Goal: Task Accomplishment & Management: Use online tool/utility

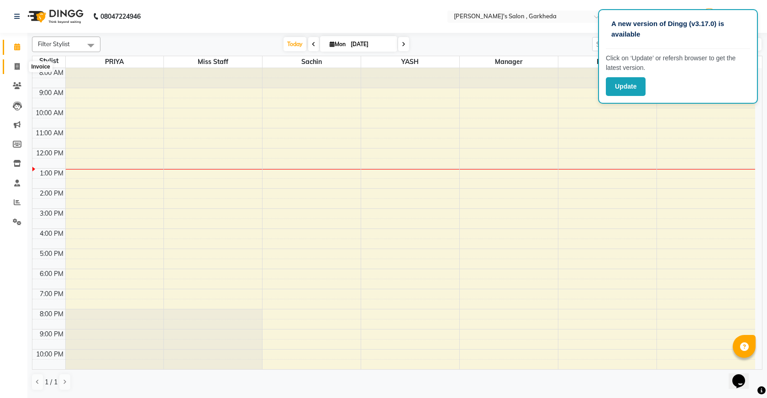
click at [18, 67] on icon at bounding box center [17, 66] width 5 height 7
select select "service"
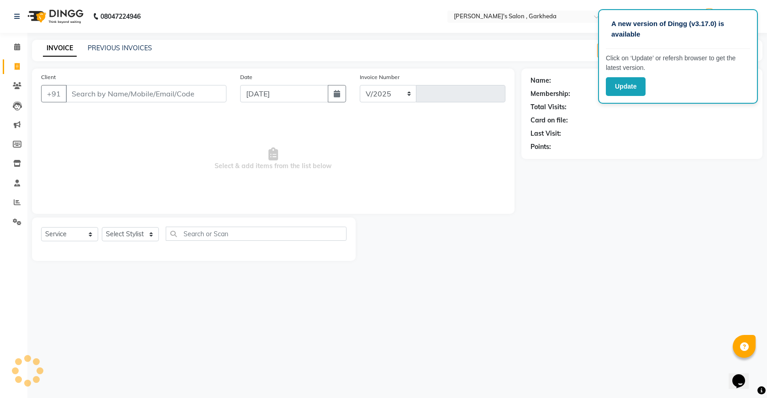
select select "7062"
type input "1328"
select select "72802"
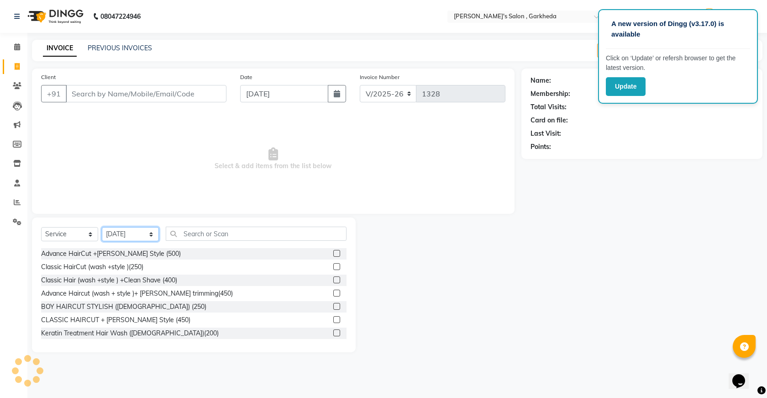
click at [131, 235] on select "Select Stylist [DATE] manager miss staff [PERSON_NAME]" at bounding box center [130, 234] width 57 height 14
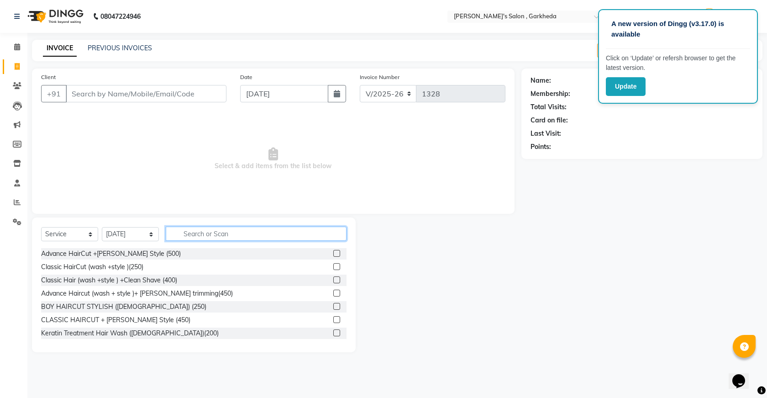
click at [208, 233] on input "text" at bounding box center [256, 234] width 181 height 14
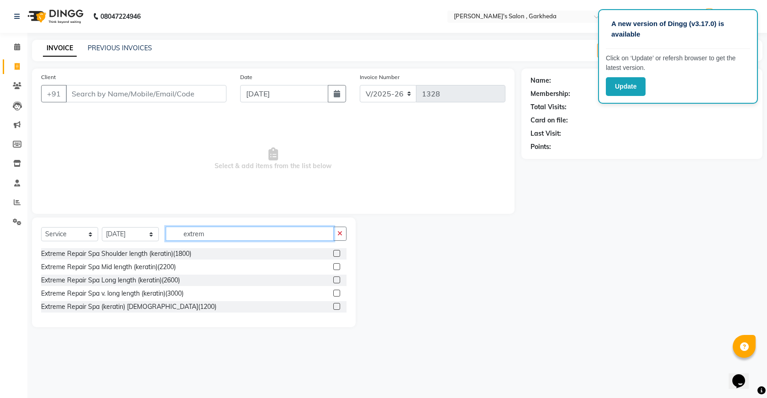
type input "extrem"
click at [336, 277] on label at bounding box center [336, 279] width 7 height 7
click at [336, 277] on input "checkbox" at bounding box center [336, 280] width 6 height 6
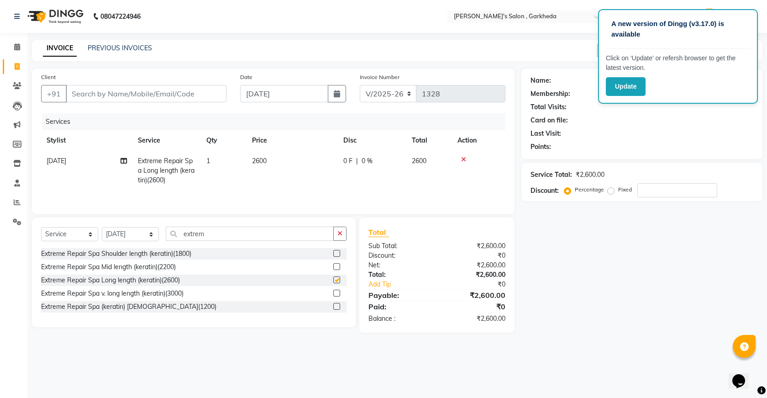
checkbox input "false"
click at [300, 232] on input "extrem" at bounding box center [250, 234] width 168 height 14
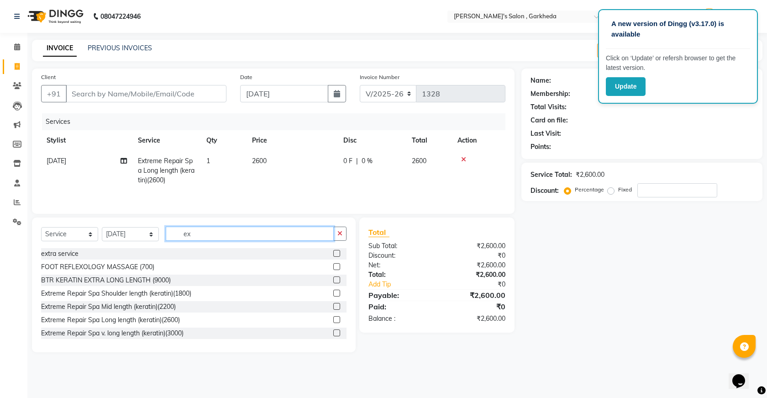
type input "e"
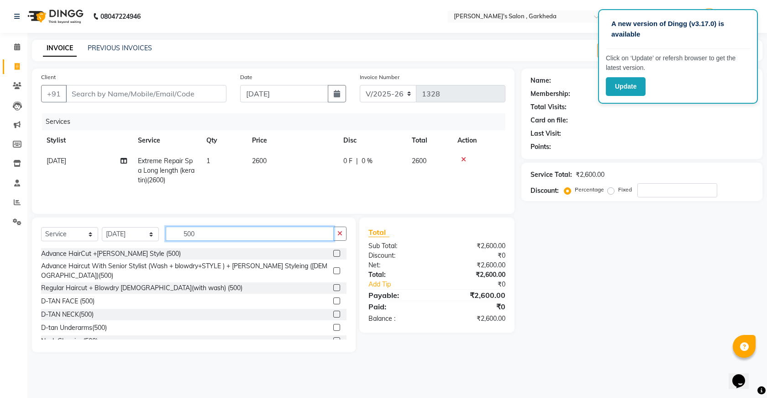
type input "500"
click at [333, 284] on label at bounding box center [336, 287] width 7 height 7
click at [333, 285] on input "checkbox" at bounding box center [336, 288] width 6 height 6
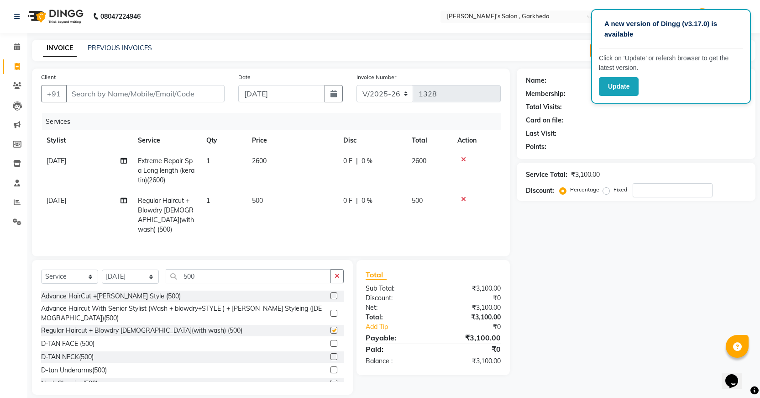
checkbox input "false"
drag, startPoint x: 269, startPoint y: 154, endPoint x: 269, endPoint y: 163, distance: 9.1
click at [269, 159] on td "2600" at bounding box center [292, 171] width 91 height 40
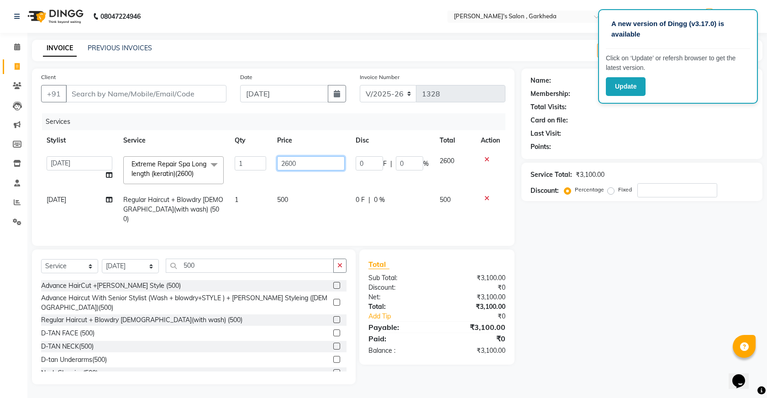
click at [287, 163] on input "2600" at bounding box center [311, 163] width 68 height 14
type input "2500"
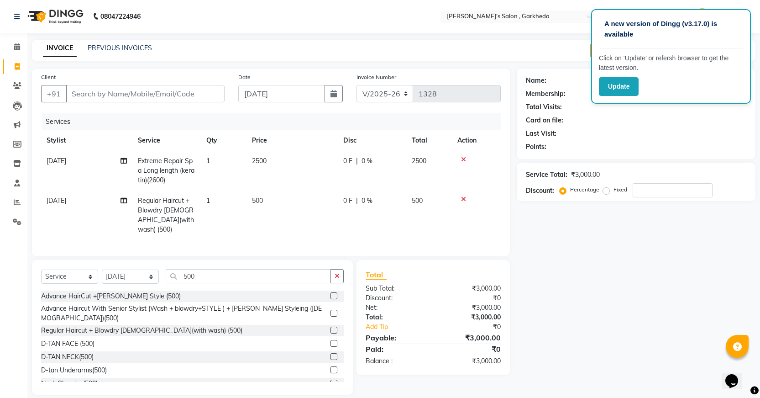
click at [311, 195] on td "500" at bounding box center [292, 214] width 91 height 49
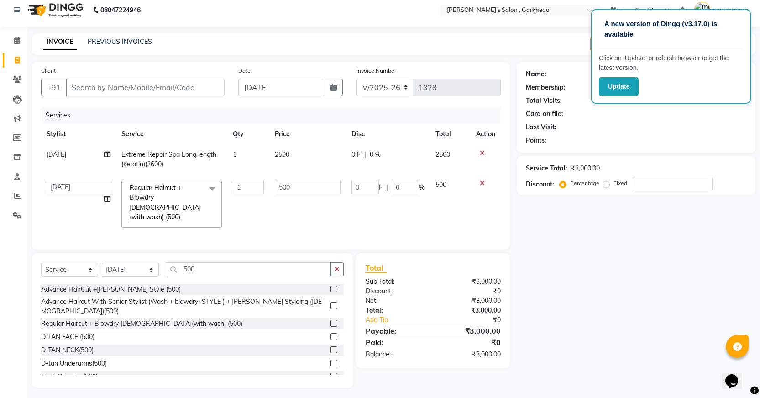
scroll to position [7, 0]
click at [178, 87] on input "Client" at bounding box center [145, 86] width 159 height 17
type input "9"
type input "0"
type input "8369996253"
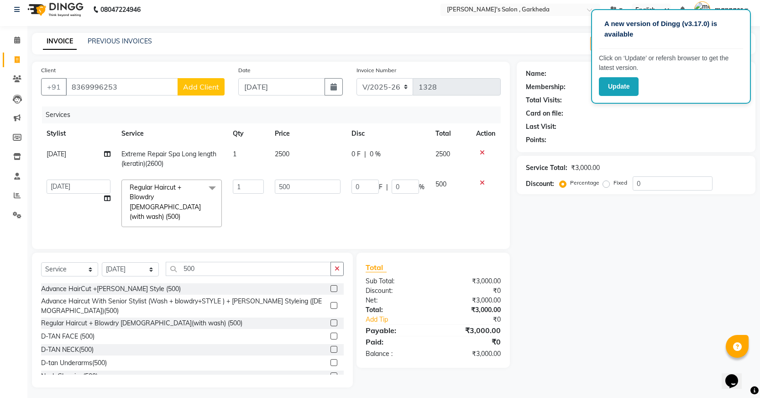
click at [202, 90] on span "Add Client" at bounding box center [201, 86] width 36 height 9
select select "22"
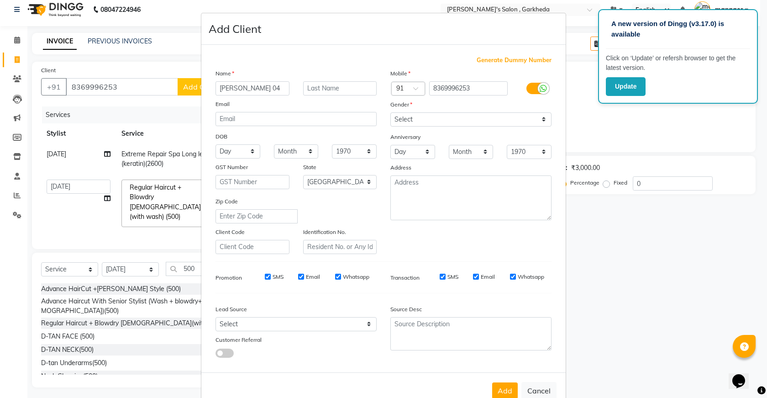
type input "[PERSON_NAME] 04"
click at [505, 122] on select "Select [DEMOGRAPHIC_DATA] [DEMOGRAPHIC_DATA] Other Prefer Not To Say" at bounding box center [470, 119] width 161 height 14
select select "[DEMOGRAPHIC_DATA]"
click at [390, 112] on select "Select [DEMOGRAPHIC_DATA] [DEMOGRAPHIC_DATA] Other Prefer Not To Say" at bounding box center [470, 119] width 161 height 14
click at [500, 385] on button "Add" at bounding box center [505, 390] width 26 height 16
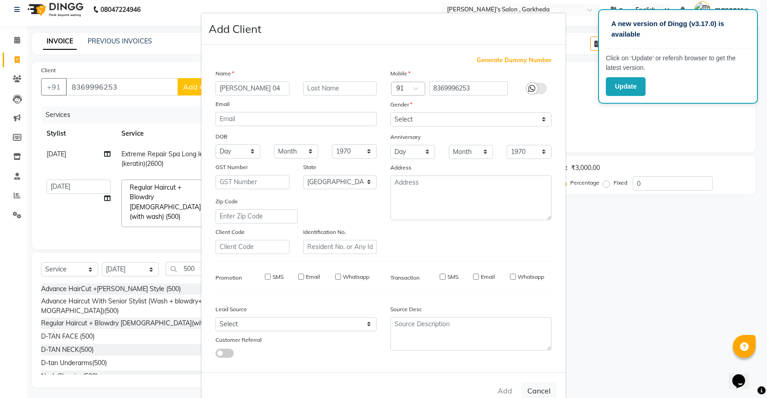
select select
select select "null"
select select
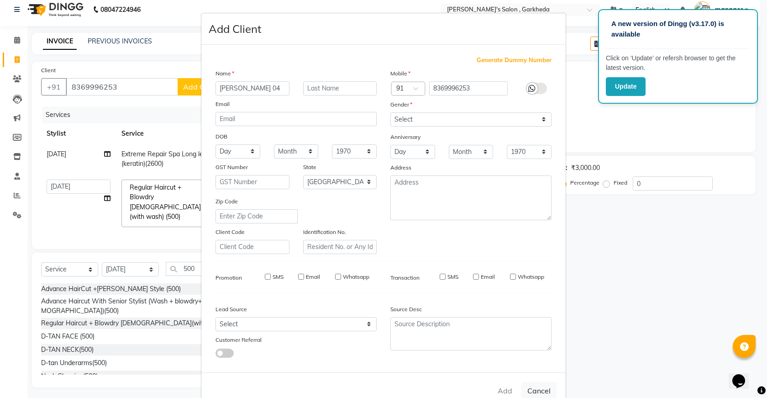
select select
checkbox input "false"
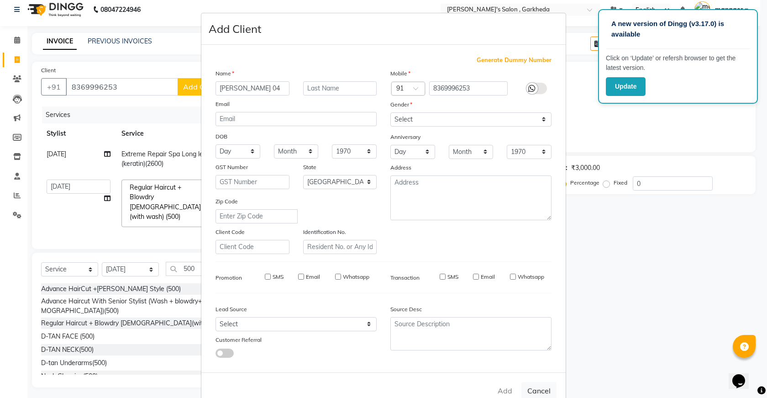
checkbox input "false"
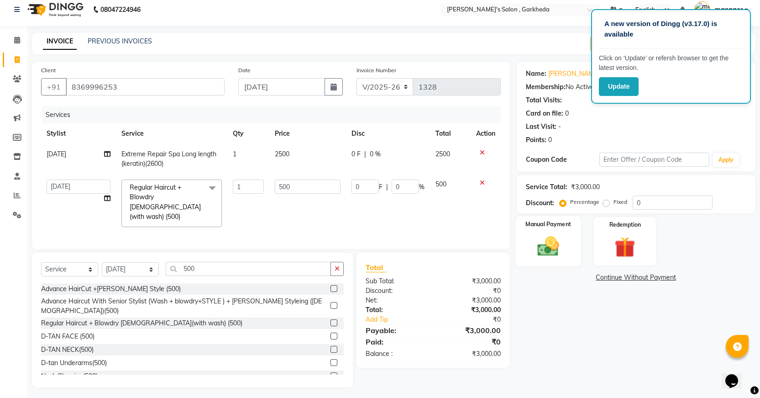
click at [566, 254] on img at bounding box center [548, 246] width 35 height 25
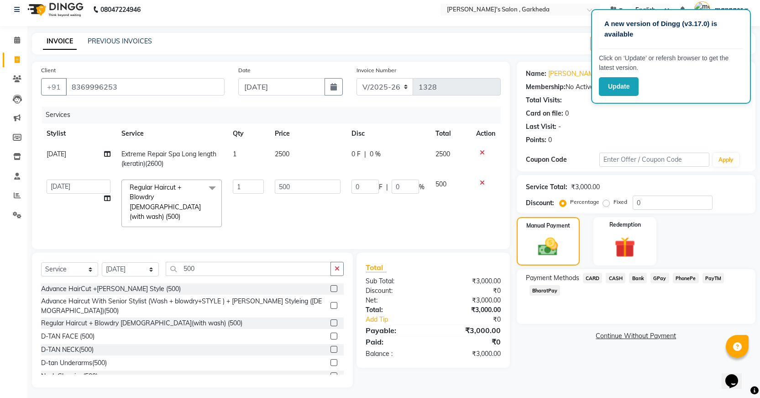
click at [615, 277] on span "CASH" at bounding box center [616, 278] width 20 height 11
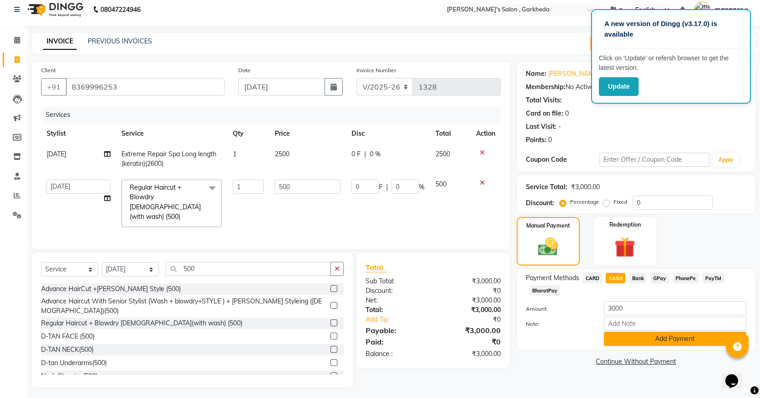
click at [623, 342] on button "Add Payment" at bounding box center [675, 339] width 142 height 14
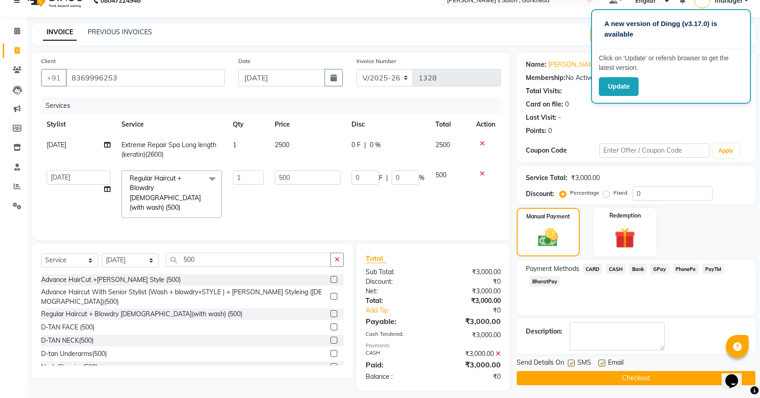
scroll to position [20, 0]
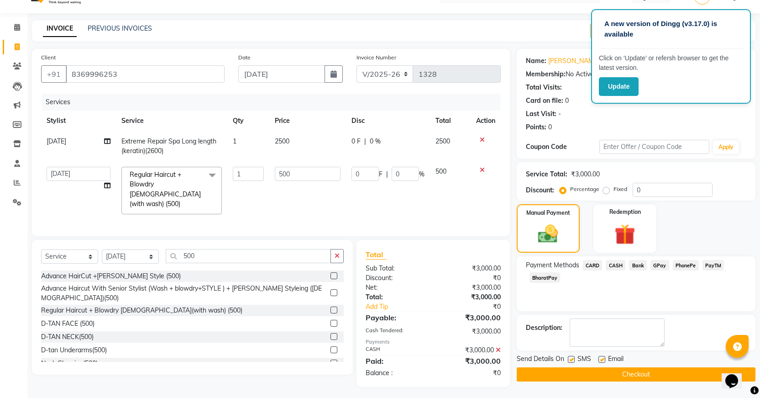
click at [625, 375] on button "Checkout" at bounding box center [636, 374] width 239 height 14
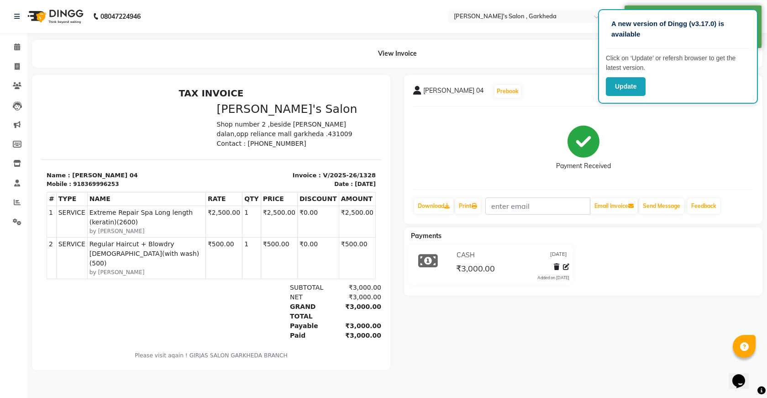
click at [669, 132] on div "Payment Received" at bounding box center [583, 148] width 340 height 68
click at [15, 50] on icon at bounding box center [17, 46] width 6 height 7
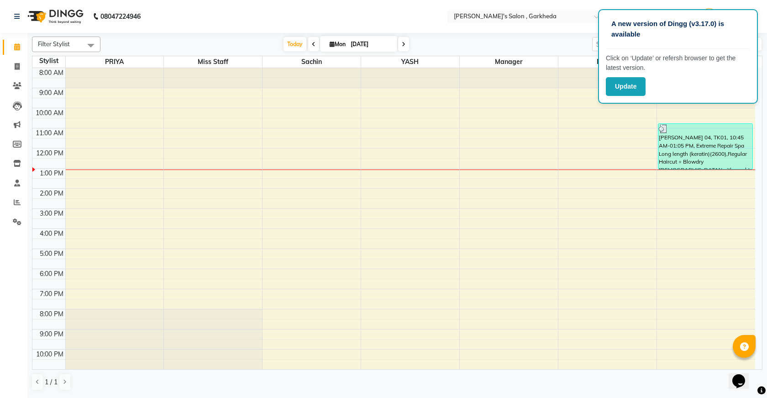
click at [678, 52] on div "A new version of Dingg (v3.17.0) is available Click on ‘Update’ or refersh brow…" at bounding box center [678, 56] width 160 height 95
click at [586, 122] on div "8:00 AM 9:00 AM 10:00 AM 11:00 AM 12:00 PM 1:00 PM 2:00 PM 3:00 PM 4:00 PM 5:00…" at bounding box center [393, 228] width 723 height 321
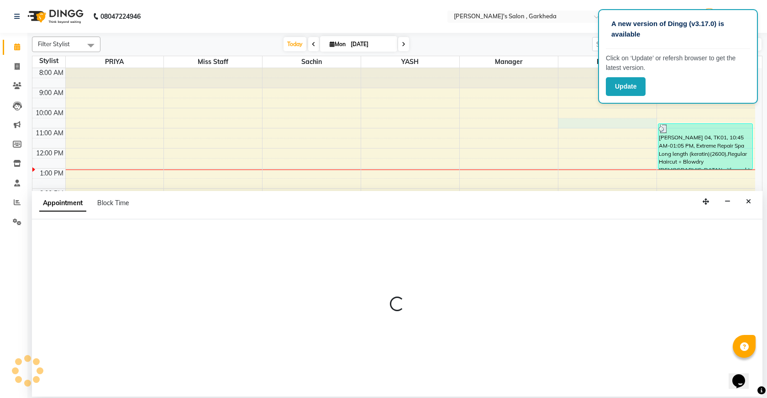
select select "71504"
select select "tentative"
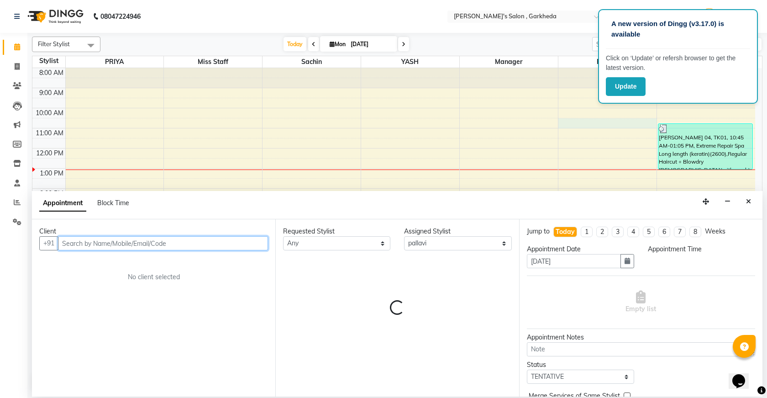
select select "630"
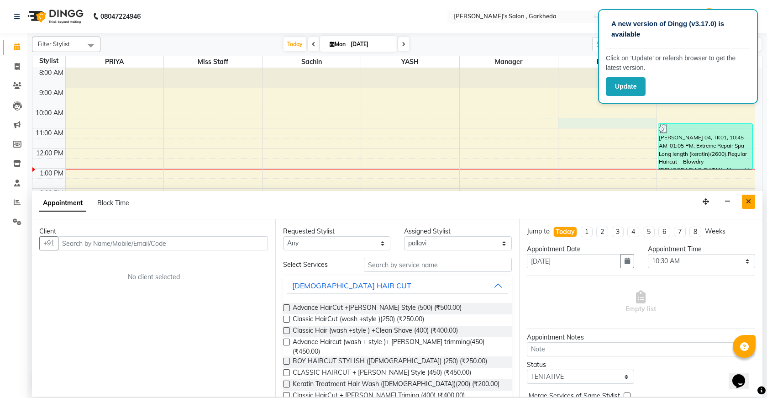
click at [750, 200] on icon "Close" at bounding box center [748, 201] width 5 height 6
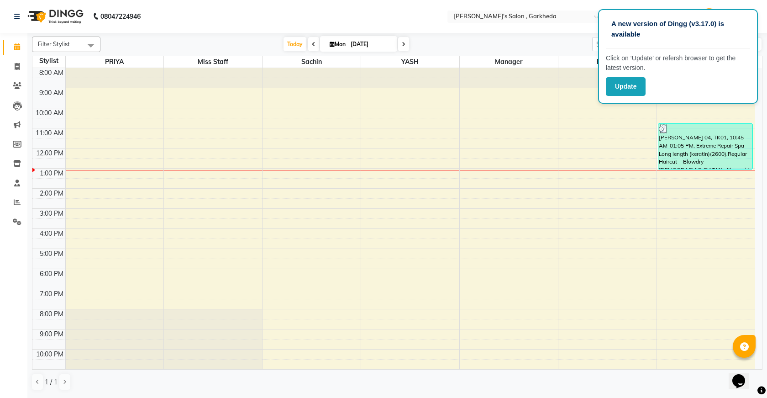
click at [312, 43] on icon at bounding box center [314, 44] width 4 height 5
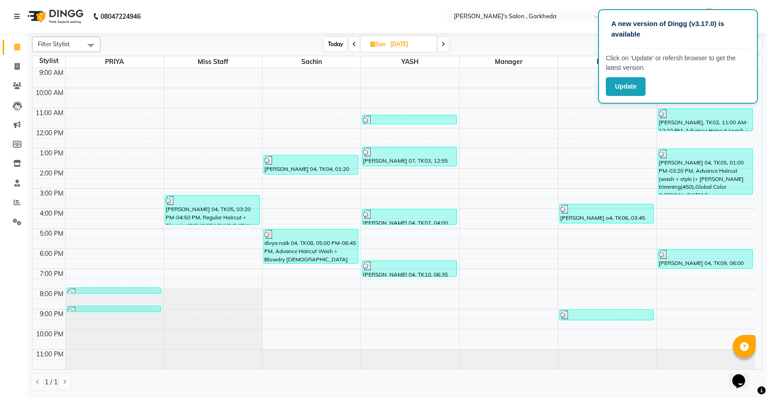
click at [354, 43] on icon at bounding box center [355, 44] width 4 height 5
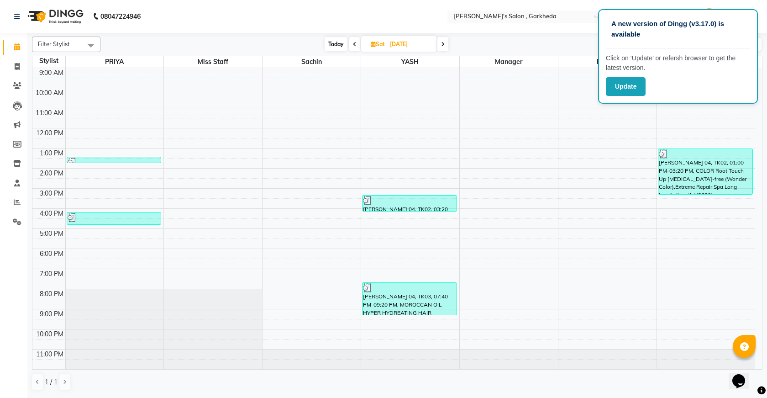
click at [354, 43] on icon at bounding box center [355, 44] width 4 height 5
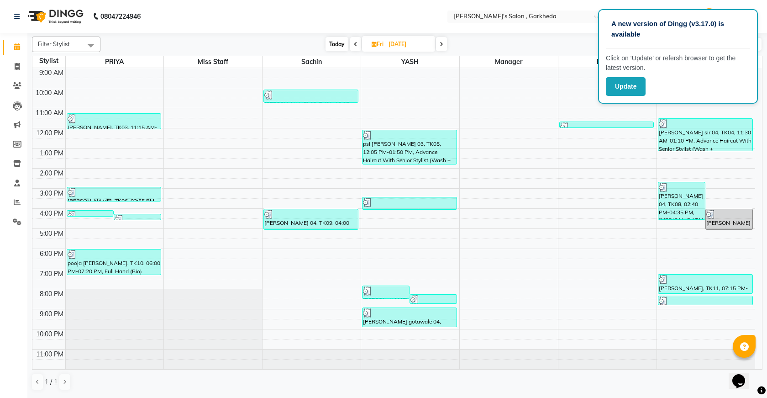
click at [441, 44] on icon at bounding box center [442, 44] width 4 height 5
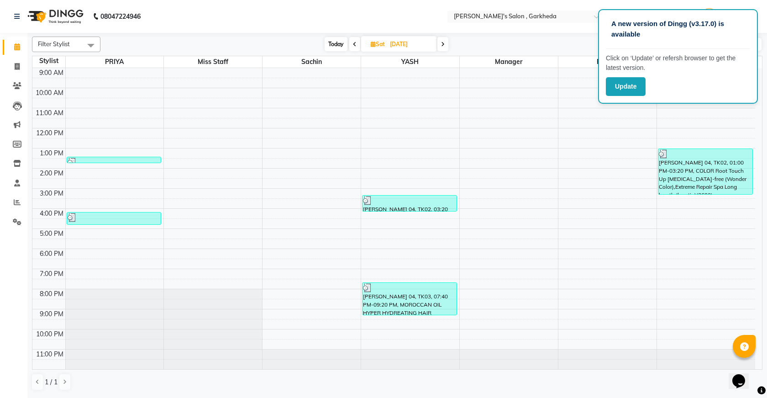
click at [445, 44] on span at bounding box center [442, 44] width 11 height 14
type input "[DATE]"
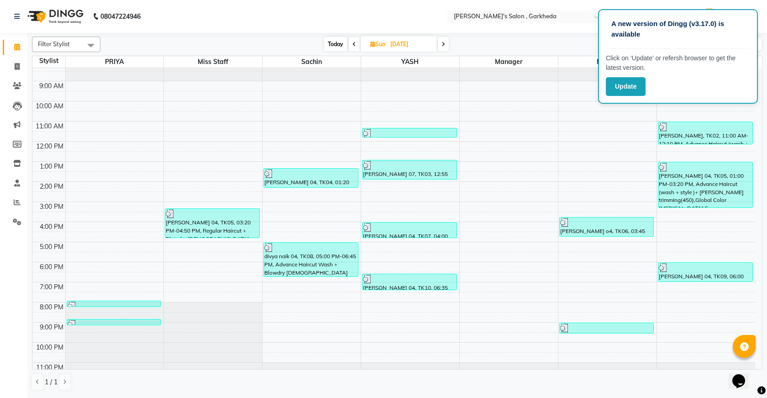
scroll to position [0, 0]
